Goal: Task Accomplishment & Management: Complete application form

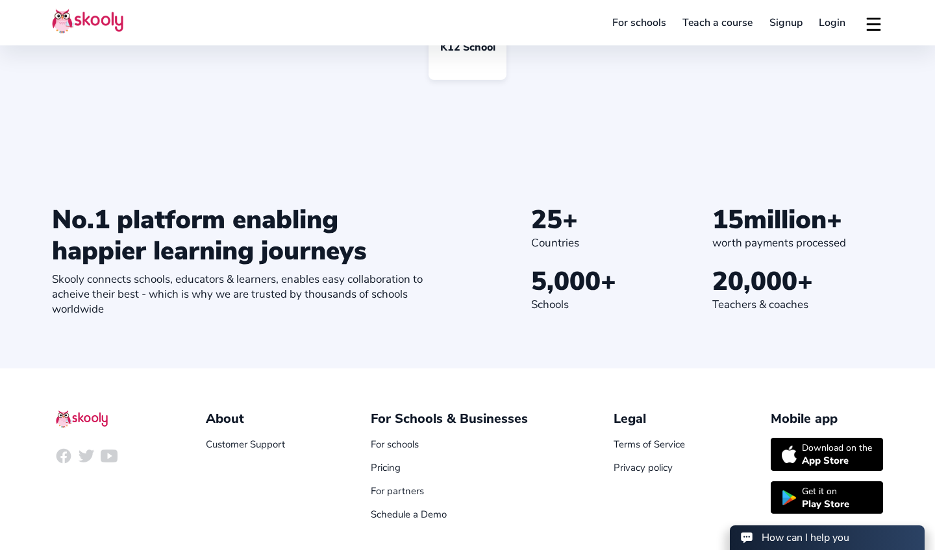
select select "965"
select select "[GEOGRAPHIC_DATA]"
select select "[GEOGRAPHIC_DATA]/[GEOGRAPHIC_DATA]"
click at [830, 24] on link "Login" at bounding box center [832, 22] width 43 height 21
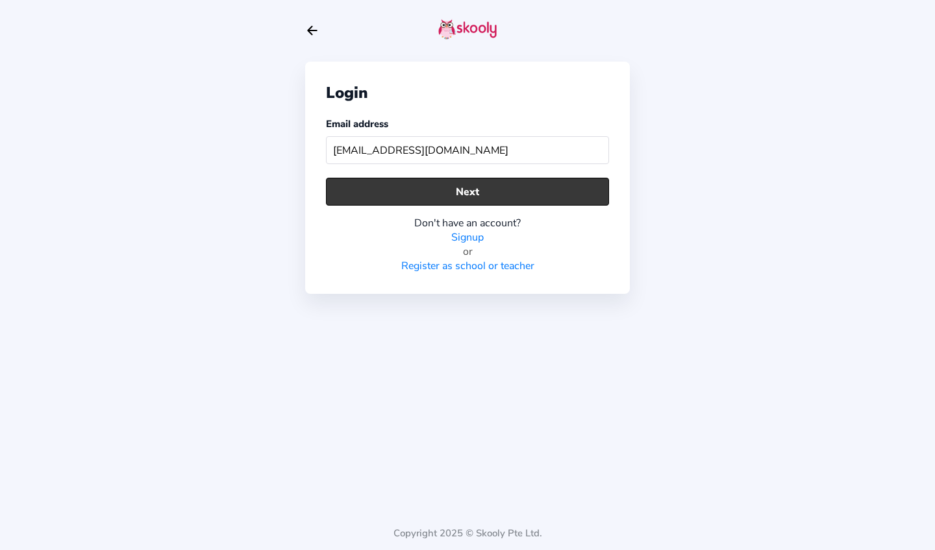
type input "[EMAIL_ADDRESS][DOMAIN_NAME]"
click at [487, 198] on button "Next" at bounding box center [467, 192] width 283 height 28
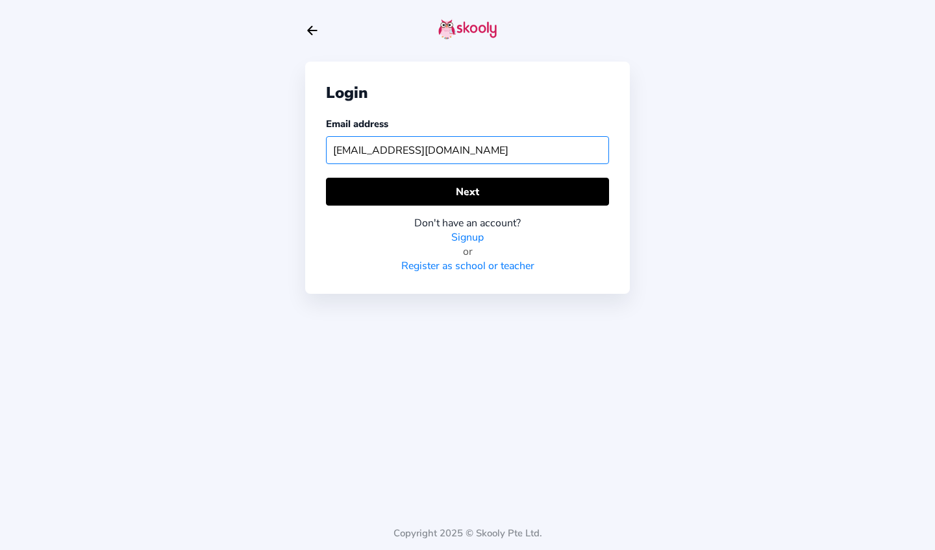
click at [555, 154] on input "[EMAIL_ADDRESS][DOMAIN_NAME]" at bounding box center [467, 150] width 283 height 28
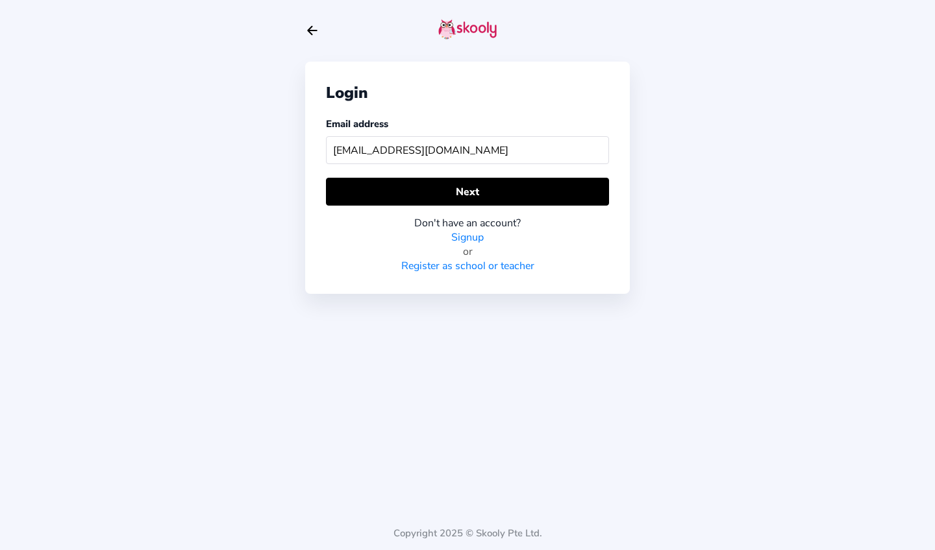
click at [319, 38] on icon "Arrow Back" at bounding box center [312, 30] width 14 height 14
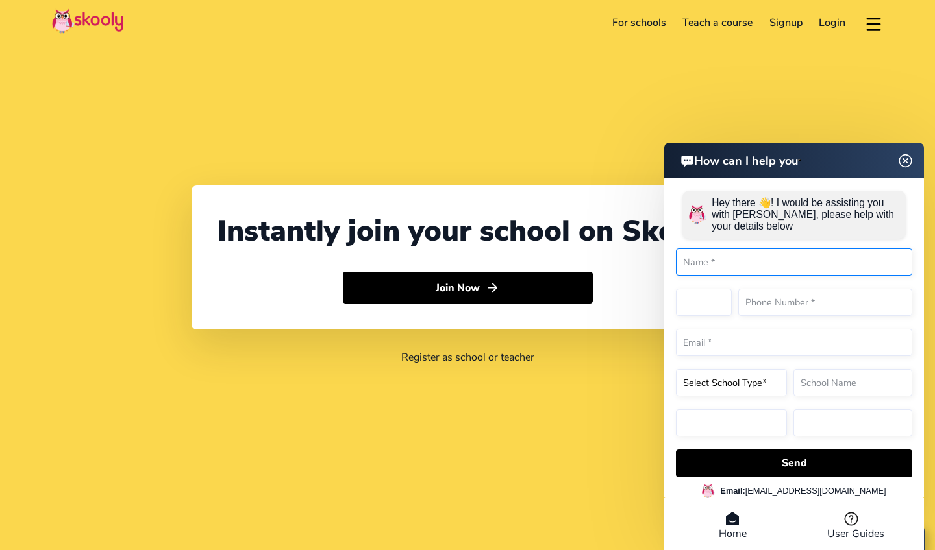
select select "965"
select select "[GEOGRAPHIC_DATA]"
select select "[GEOGRAPHIC_DATA]/[GEOGRAPHIC_DATA]"
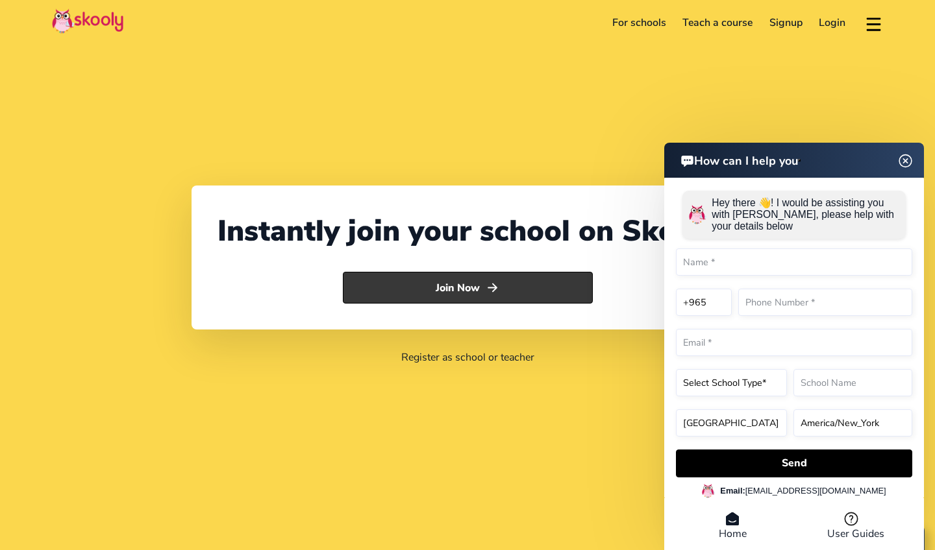
click at [535, 286] on button "Join Now" at bounding box center [468, 288] width 250 height 32
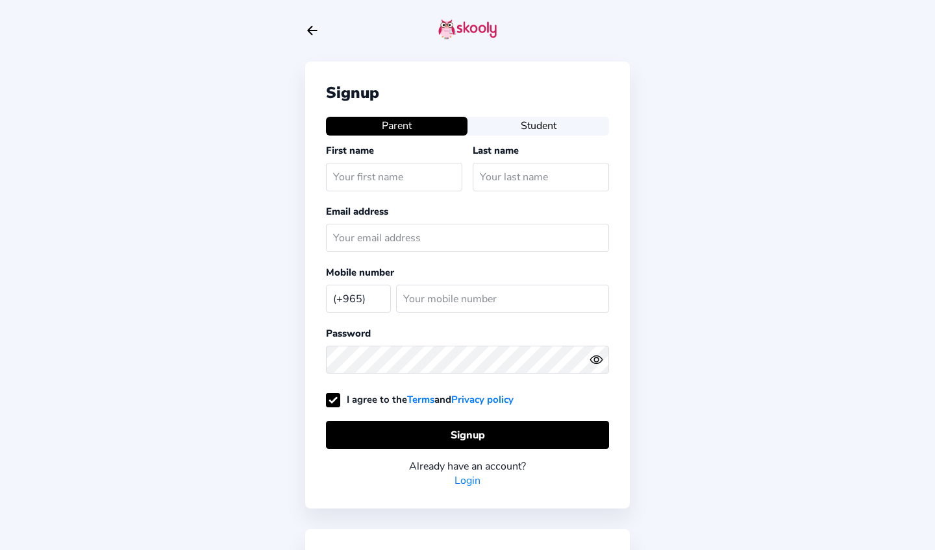
select select "KW"
click at [524, 135] on button "Student" at bounding box center [537, 126] width 141 height 18
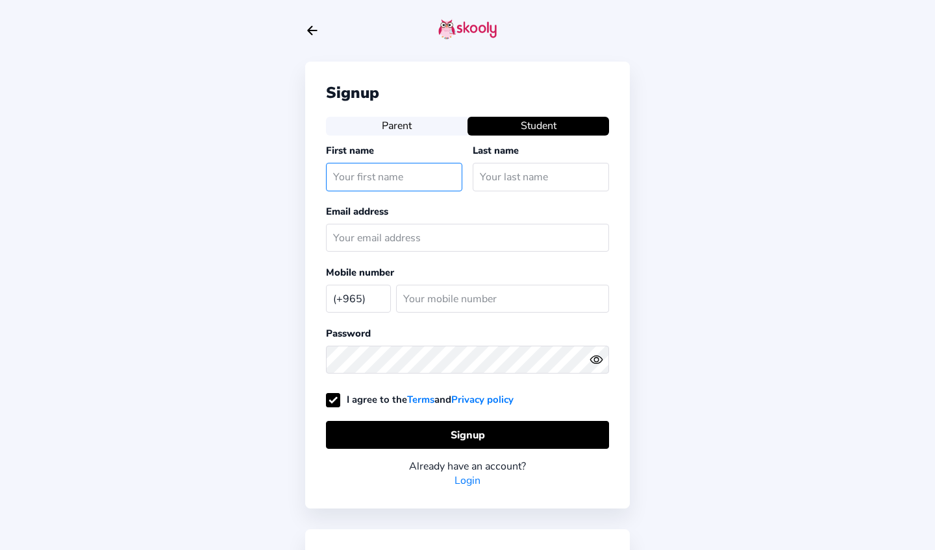
click at [413, 185] on input "text" at bounding box center [394, 177] width 136 height 28
